Goal: Task Accomplishment & Management: Manage account settings

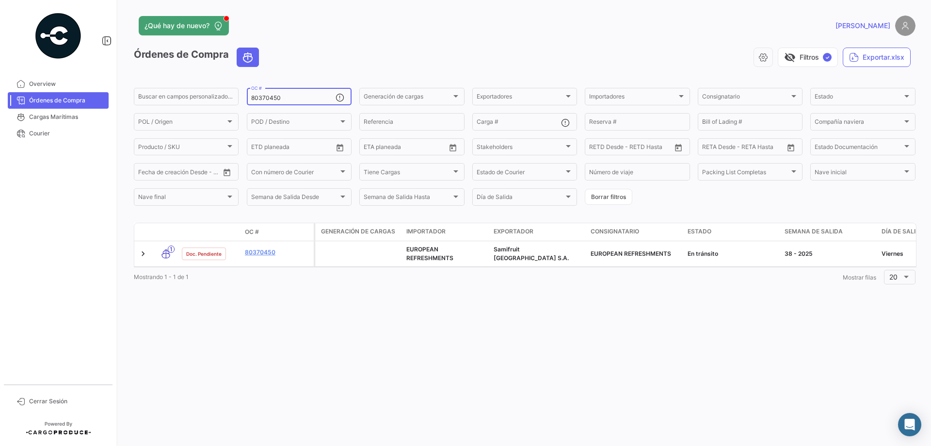
click at [299, 98] on input "80370450" at bounding box center [293, 98] width 84 height 7
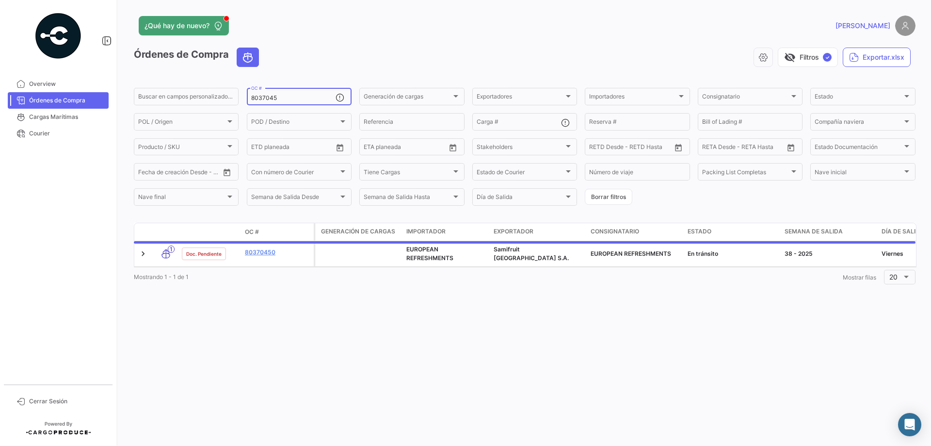
type input "80370450"
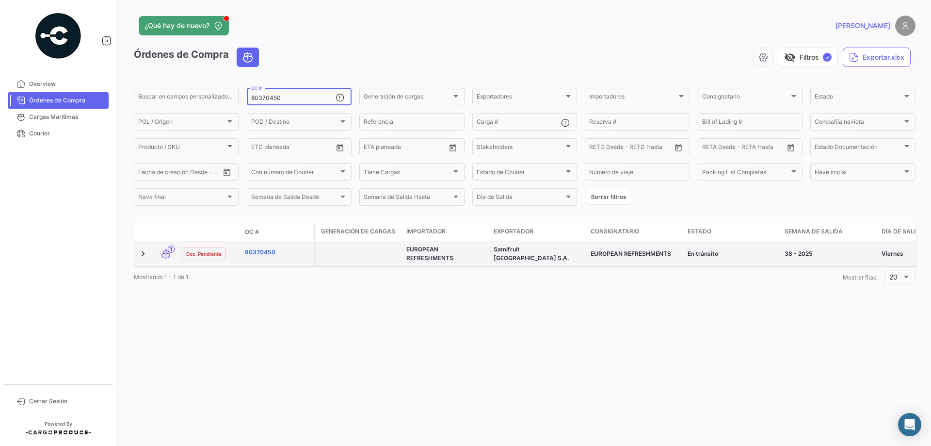
click at [276, 253] on link "80370450" at bounding box center [277, 252] width 65 height 9
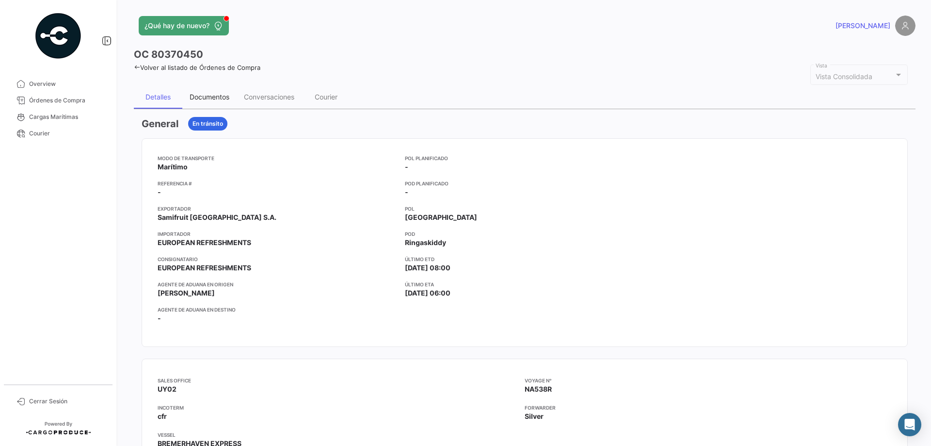
click at [209, 102] on div "Documentos" at bounding box center [209, 96] width 54 height 23
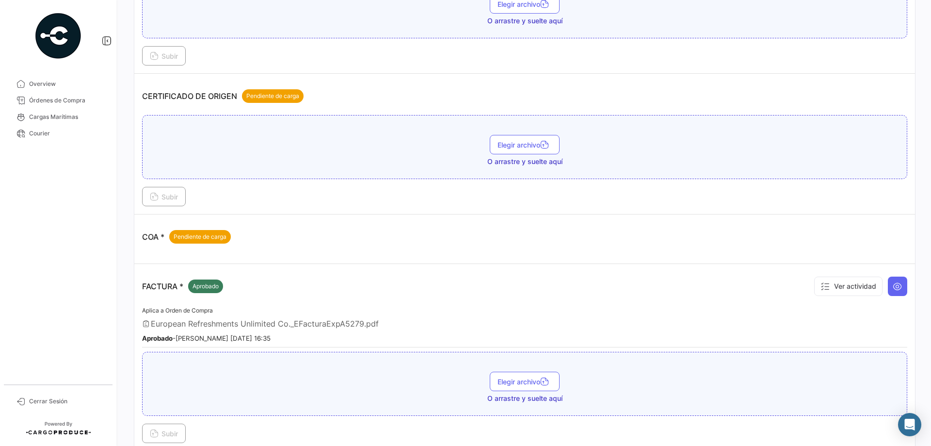
scroll to position [87, 0]
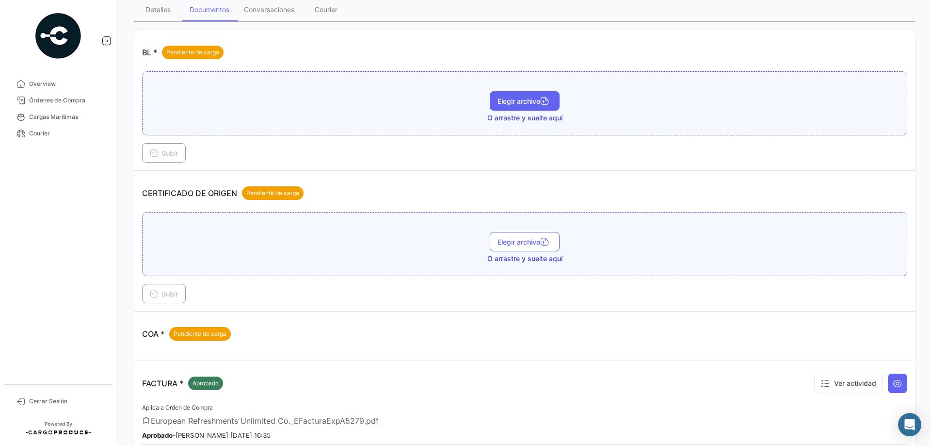
click at [523, 106] on button "Elegir archivo" at bounding box center [525, 100] width 70 height 19
click at [149, 159] on button "Subir" at bounding box center [164, 152] width 44 height 19
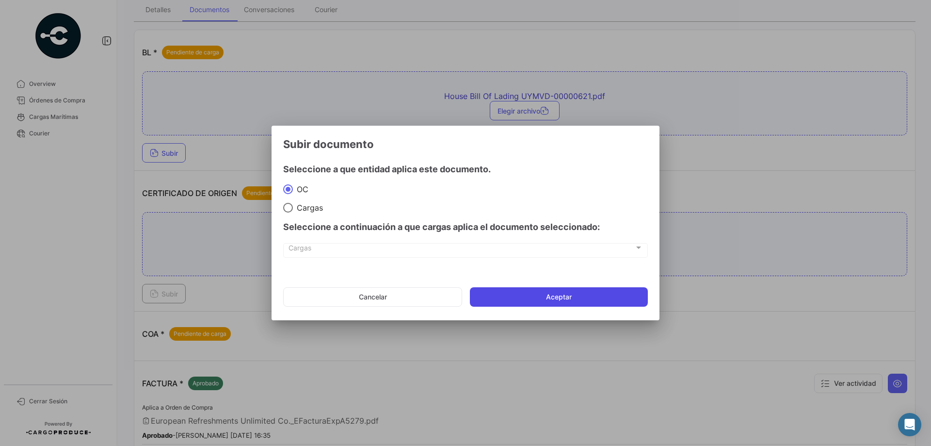
click at [512, 303] on button "Aceptar" at bounding box center [559, 296] width 178 height 19
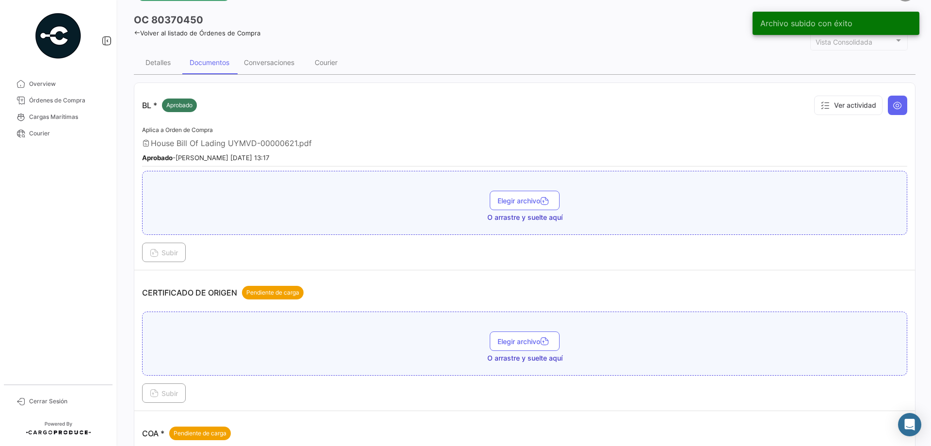
scroll to position [0, 0]
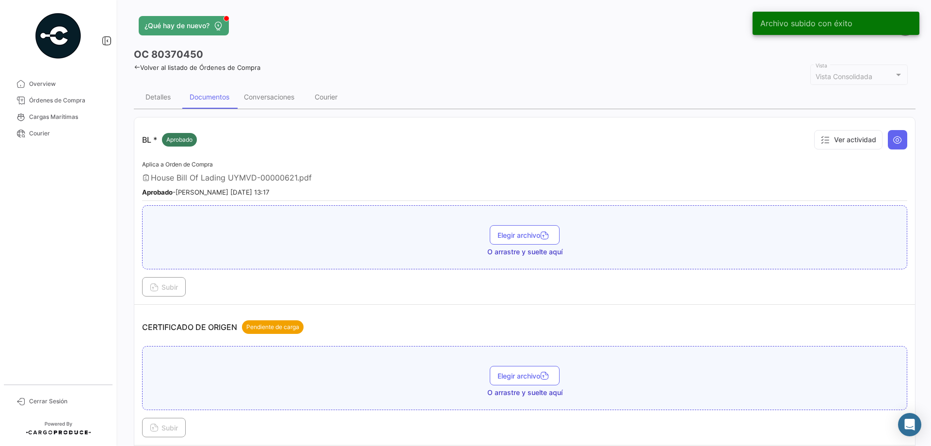
click at [176, 68] on link "Volver al listado de Órdenes de Compra" at bounding box center [197, 68] width 127 height 8
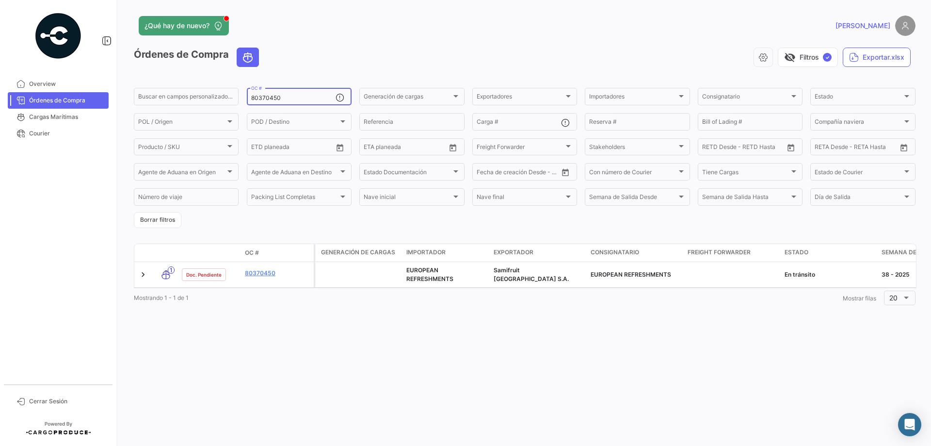
click at [267, 97] on input "80370450" at bounding box center [293, 98] width 84 height 7
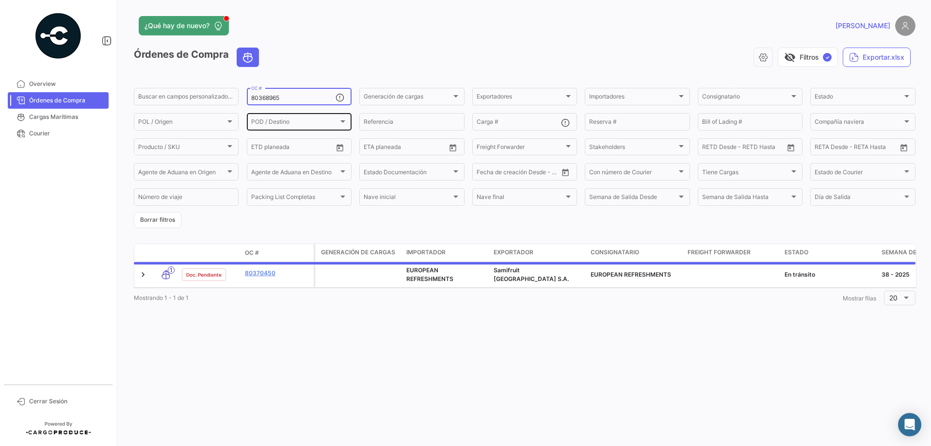
type input "80368965"
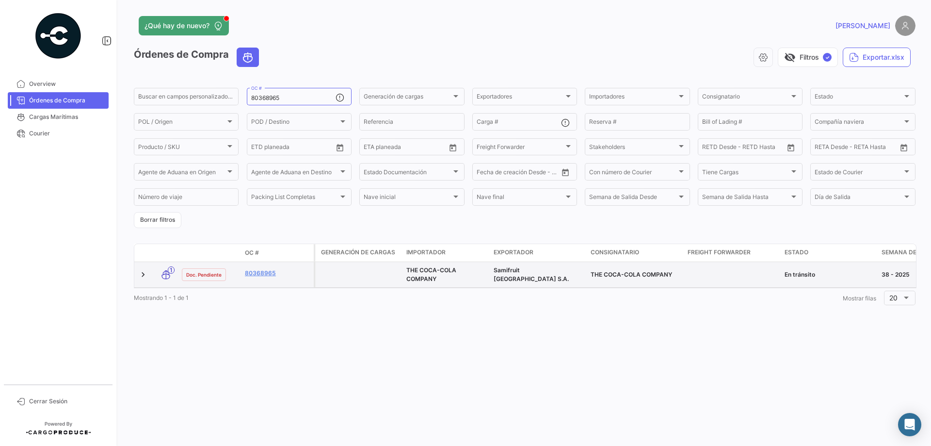
click at [252, 268] on datatable-body-cell "80368965" at bounding box center [277, 274] width 73 height 25
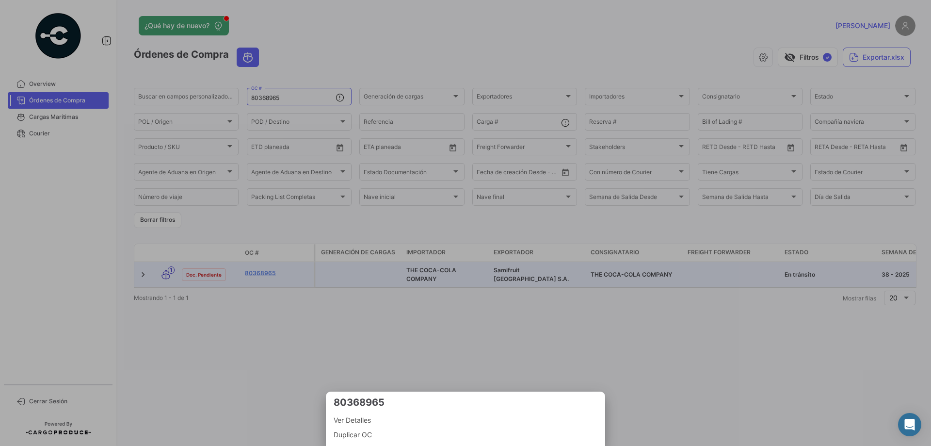
click at [253, 272] on div at bounding box center [465, 223] width 931 height 446
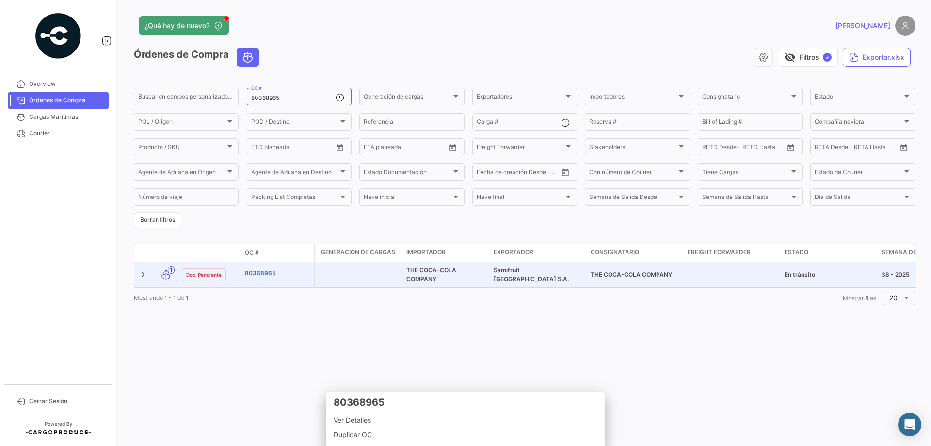
click at [253, 272] on link "80368965" at bounding box center [277, 273] width 65 height 9
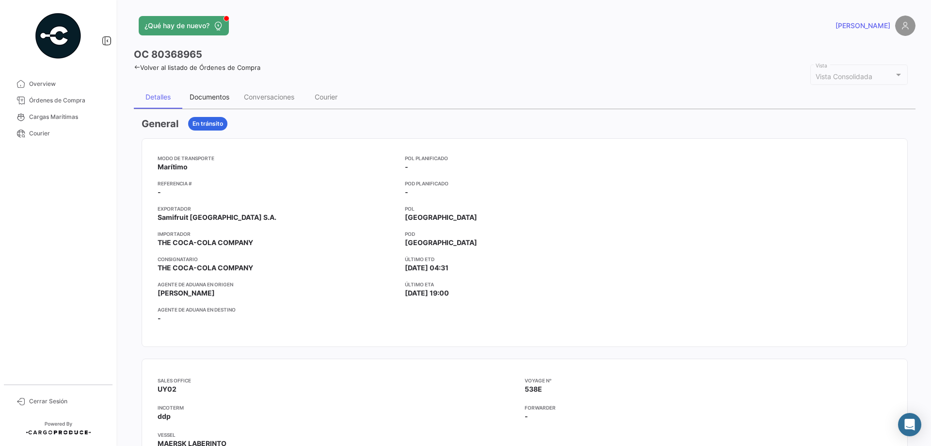
click at [200, 91] on div "Documentos" at bounding box center [209, 96] width 54 height 23
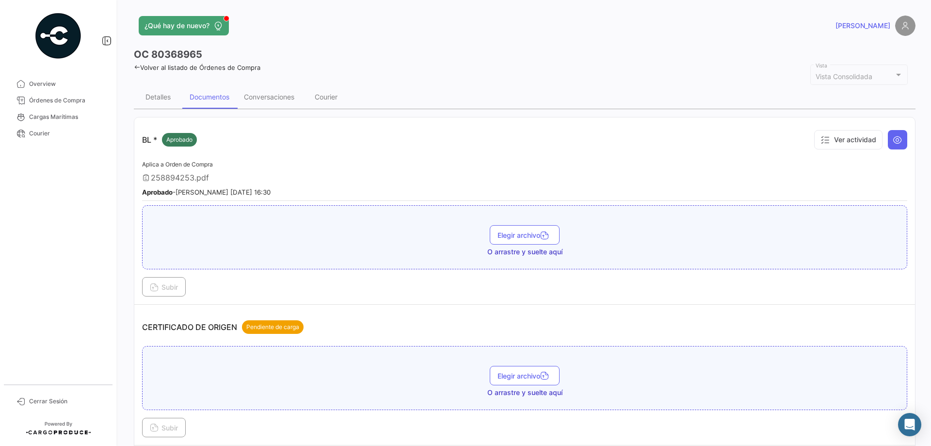
click at [201, 68] on link "Volver al listado de Órdenes de Compra" at bounding box center [197, 68] width 127 height 8
